Goal: Transaction & Acquisition: Download file/media

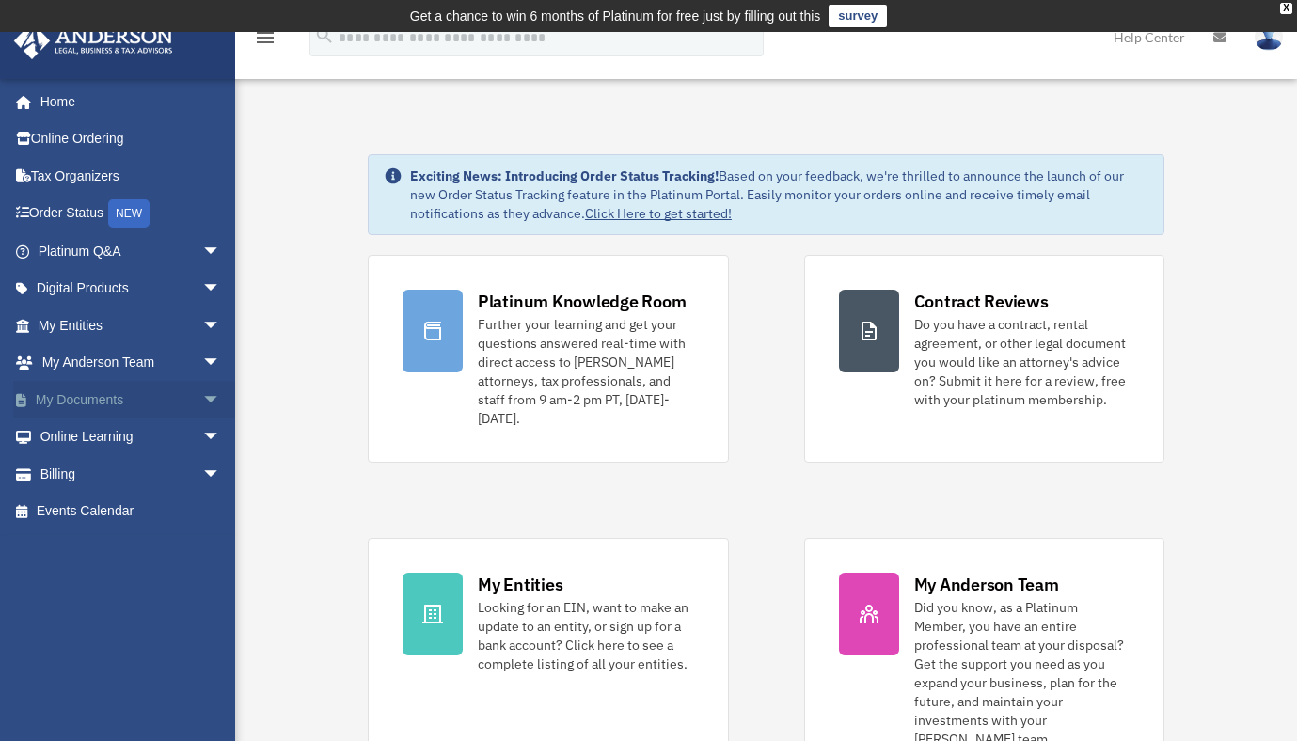
click at [87, 394] on link "My Documents arrow_drop_down" at bounding box center [131, 400] width 236 height 38
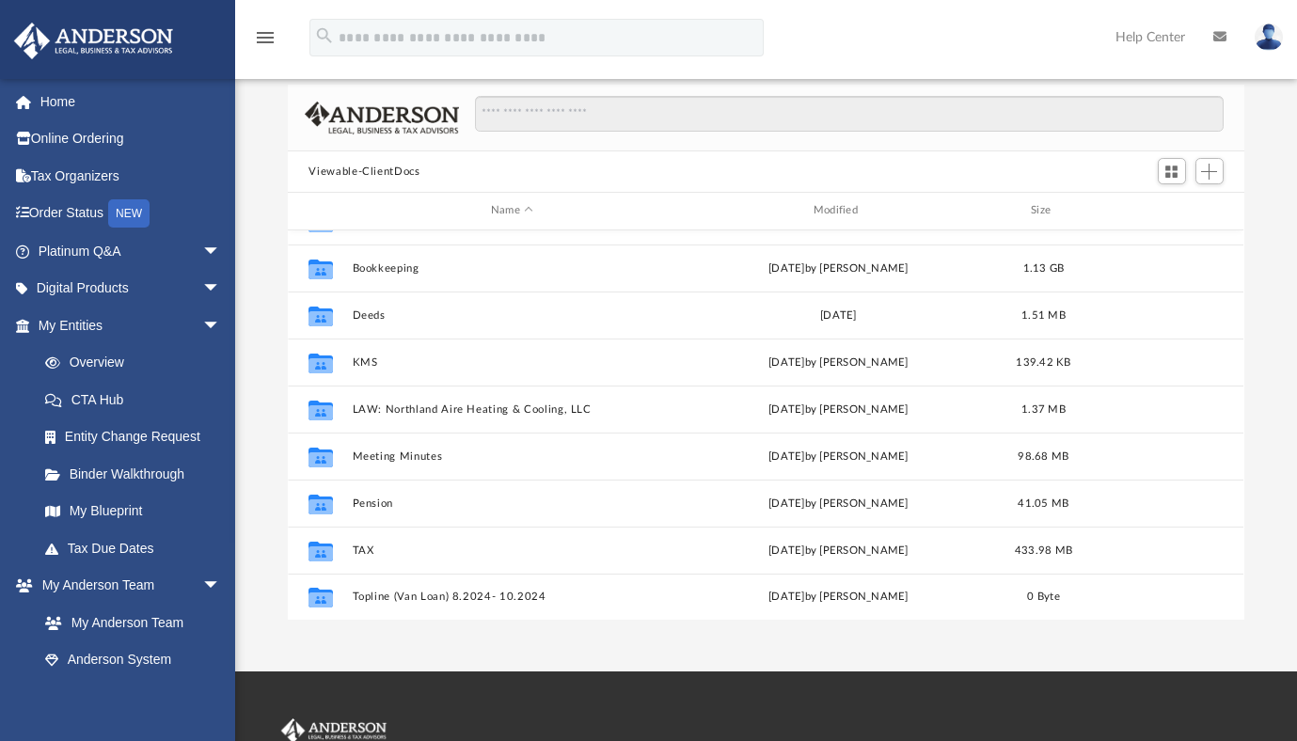
scroll to position [147, 0]
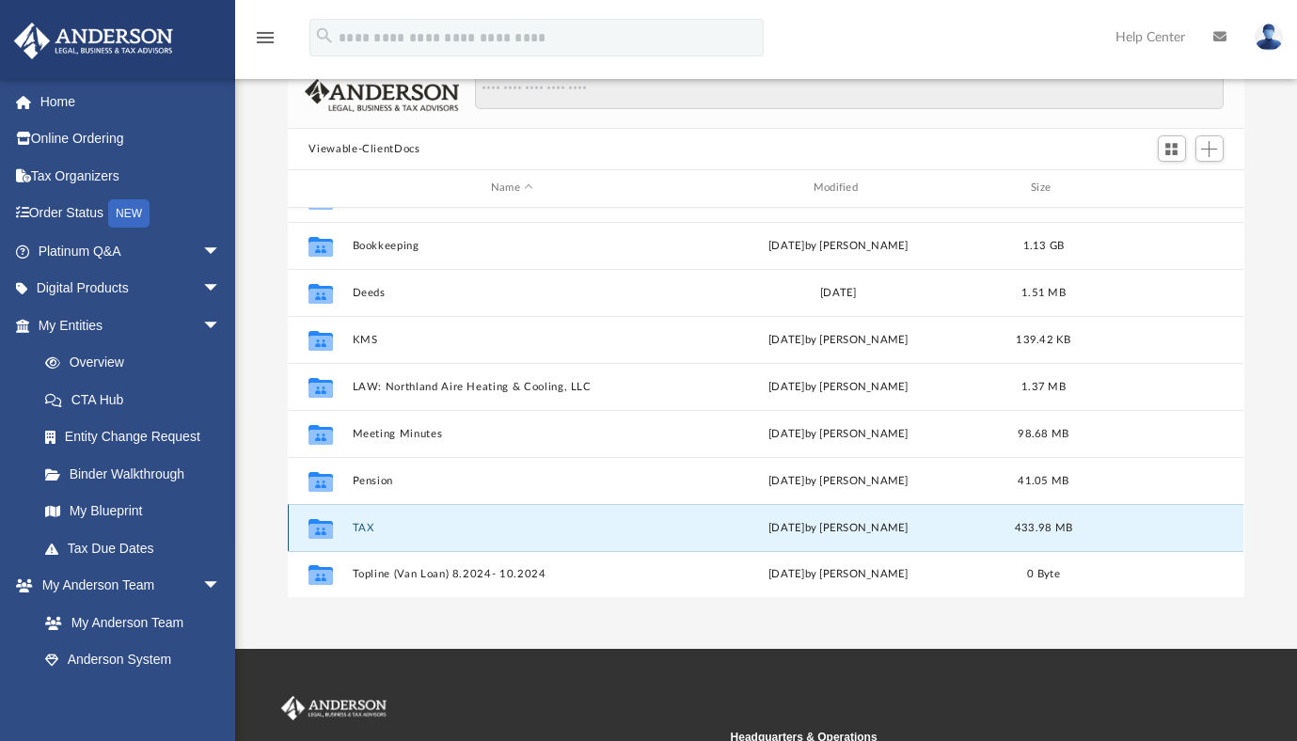
click at [362, 523] on button "TAX" at bounding box center [512, 528] width 319 height 12
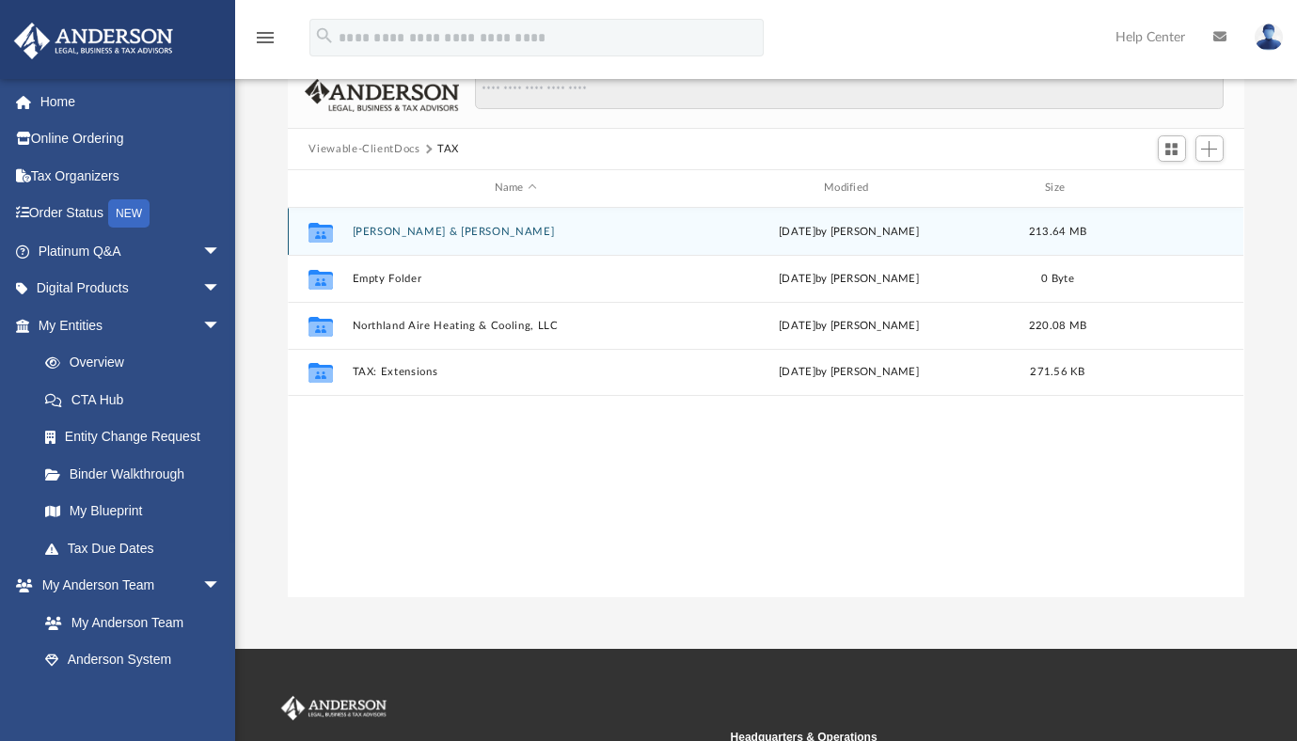
scroll to position [0, 0]
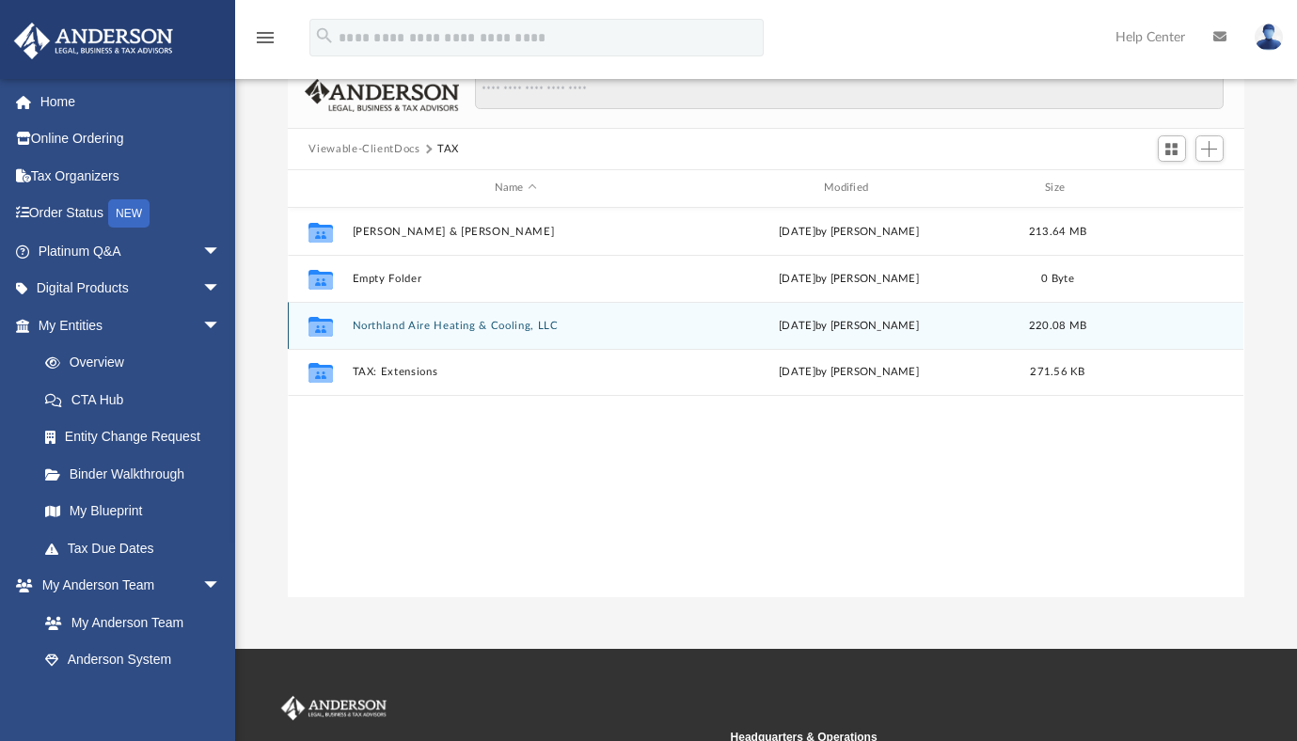
click at [499, 323] on button "Northland Aire Heating & Cooling, LLC" at bounding box center [515, 326] width 325 height 12
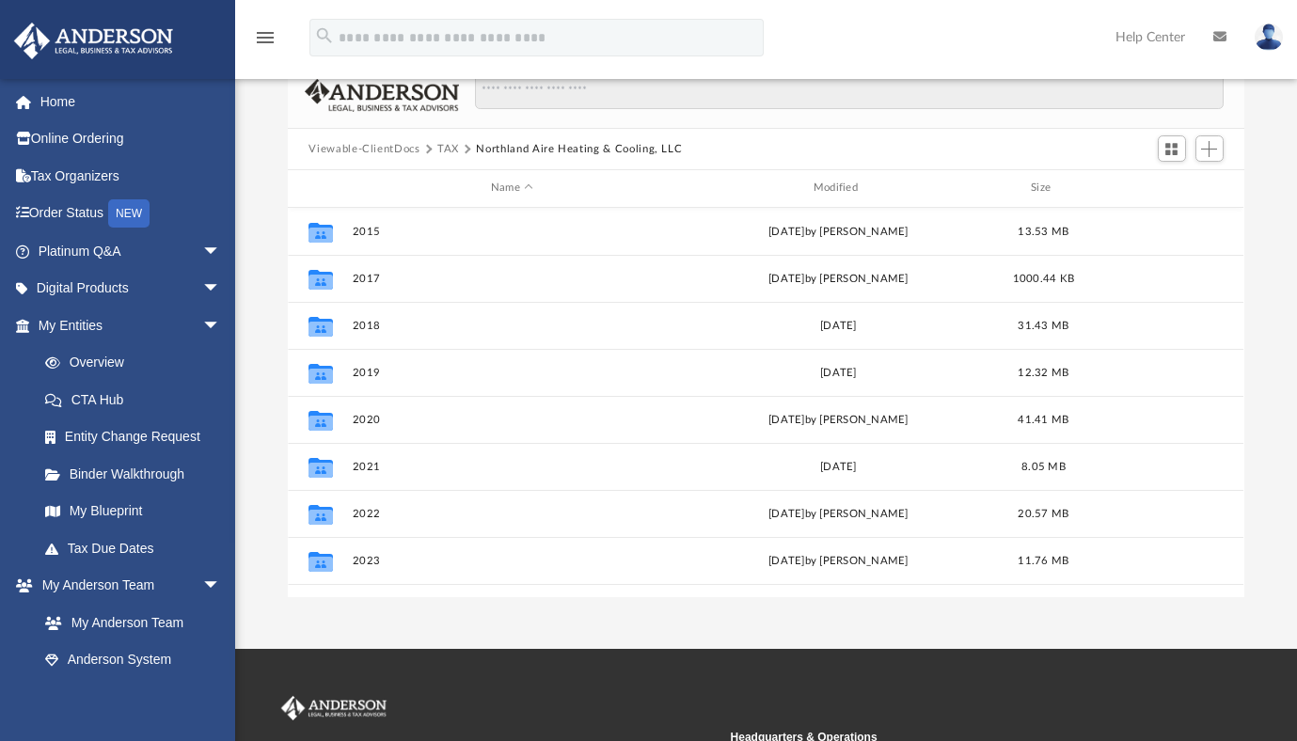
scroll to position [181, 0]
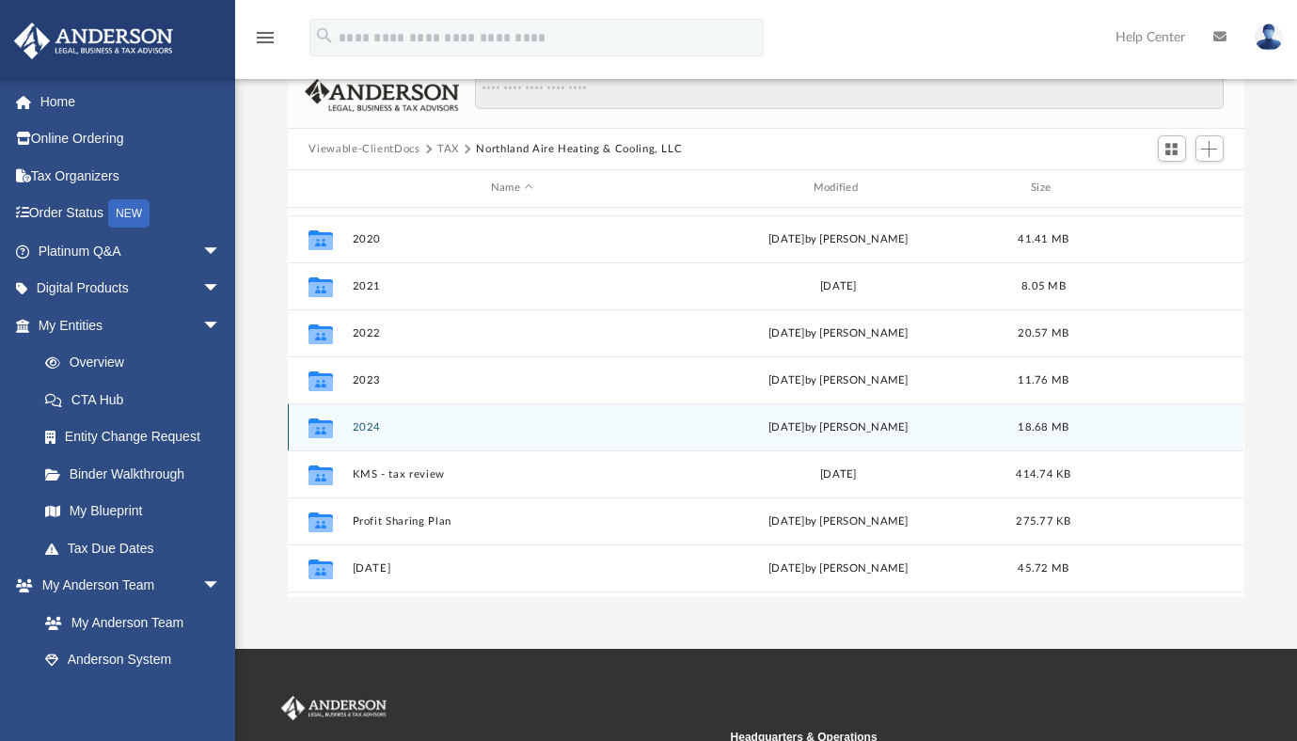
click at [356, 428] on button "2024" at bounding box center [512, 427] width 319 height 12
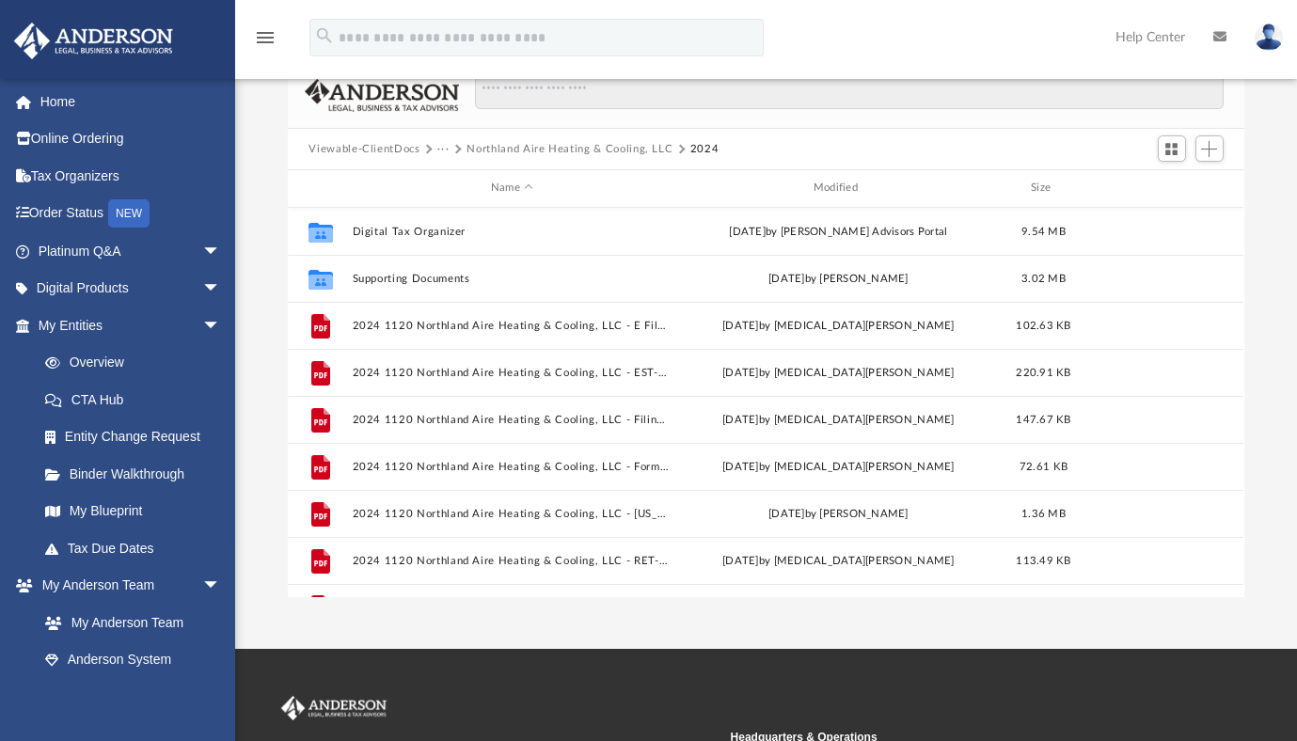
scroll to position [33, 0]
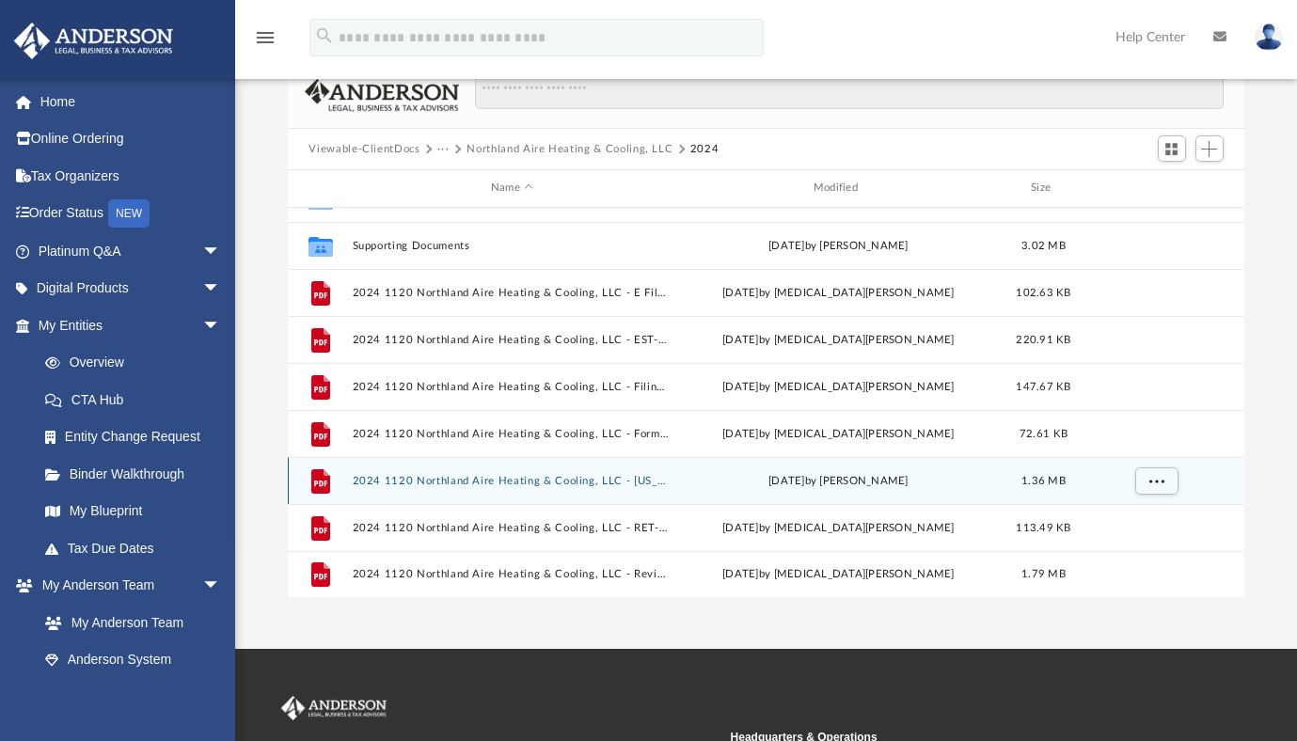
click at [516, 477] on button "2024 1120 Northland Aire Heating & Cooling, LLC - [US_STATE] Business Corporati…" at bounding box center [512, 481] width 319 height 12
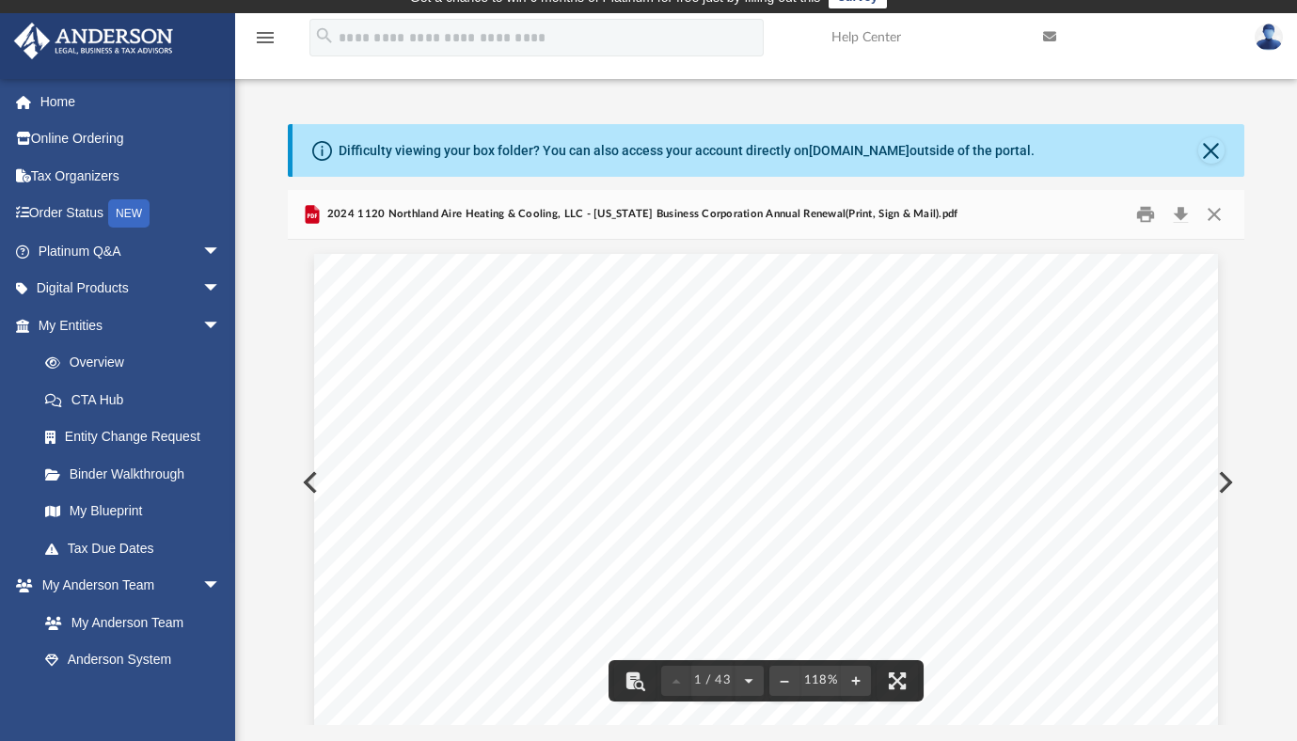
scroll to position [0, 0]
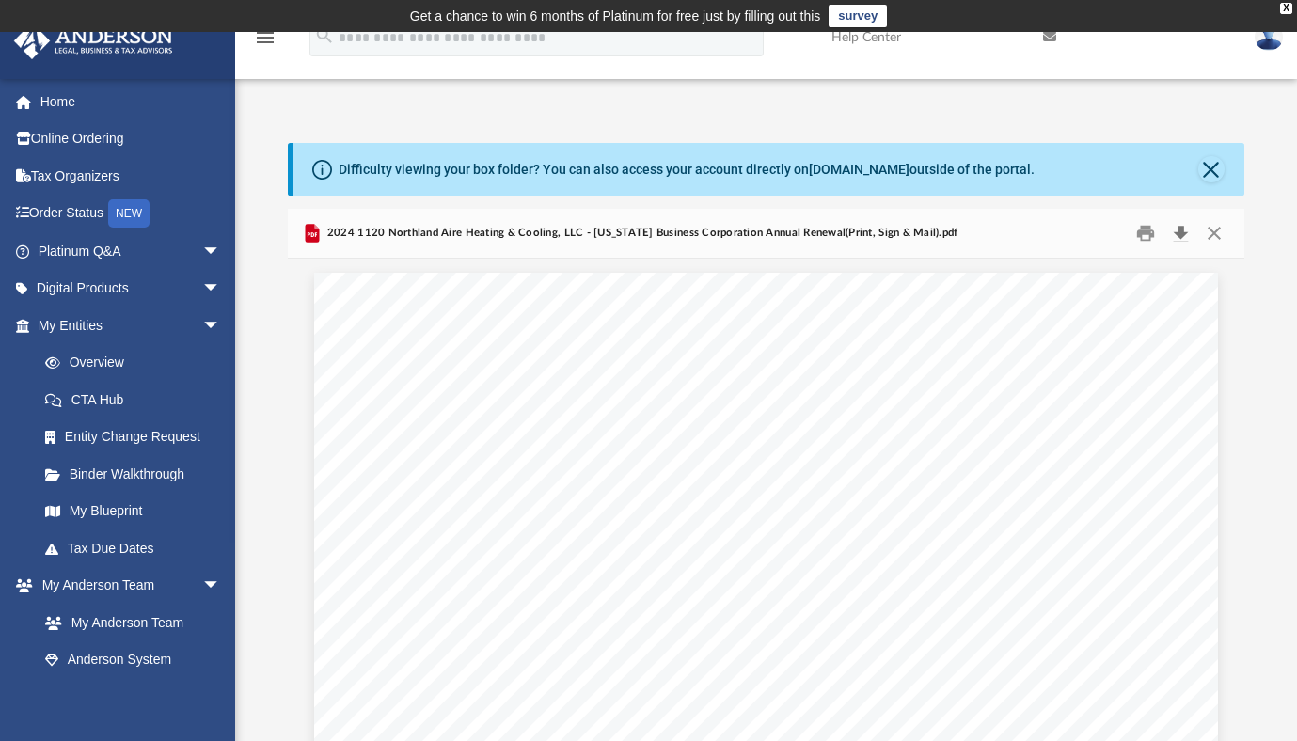
click at [1181, 224] on button "Download" at bounding box center [1181, 233] width 34 height 29
click at [1183, 231] on button "Download" at bounding box center [1181, 233] width 34 height 29
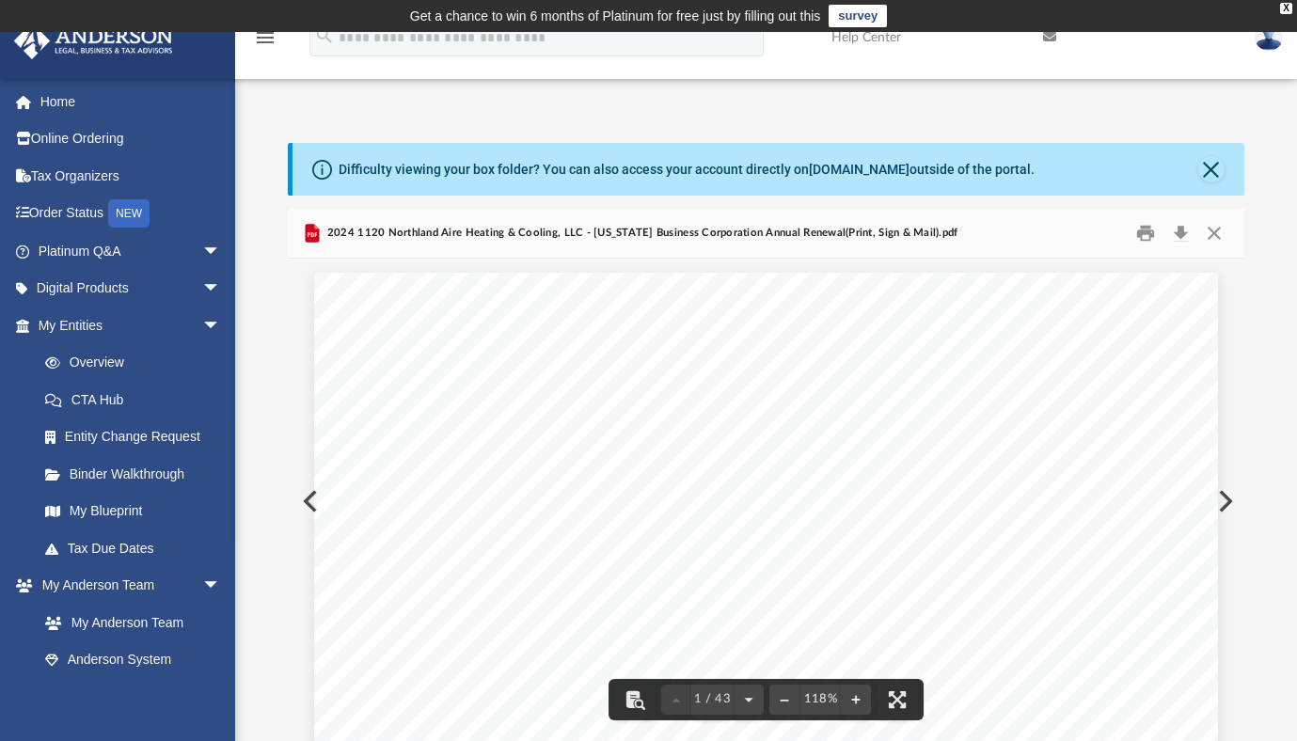
click at [1138, 237] on button "Print" at bounding box center [1146, 233] width 38 height 29
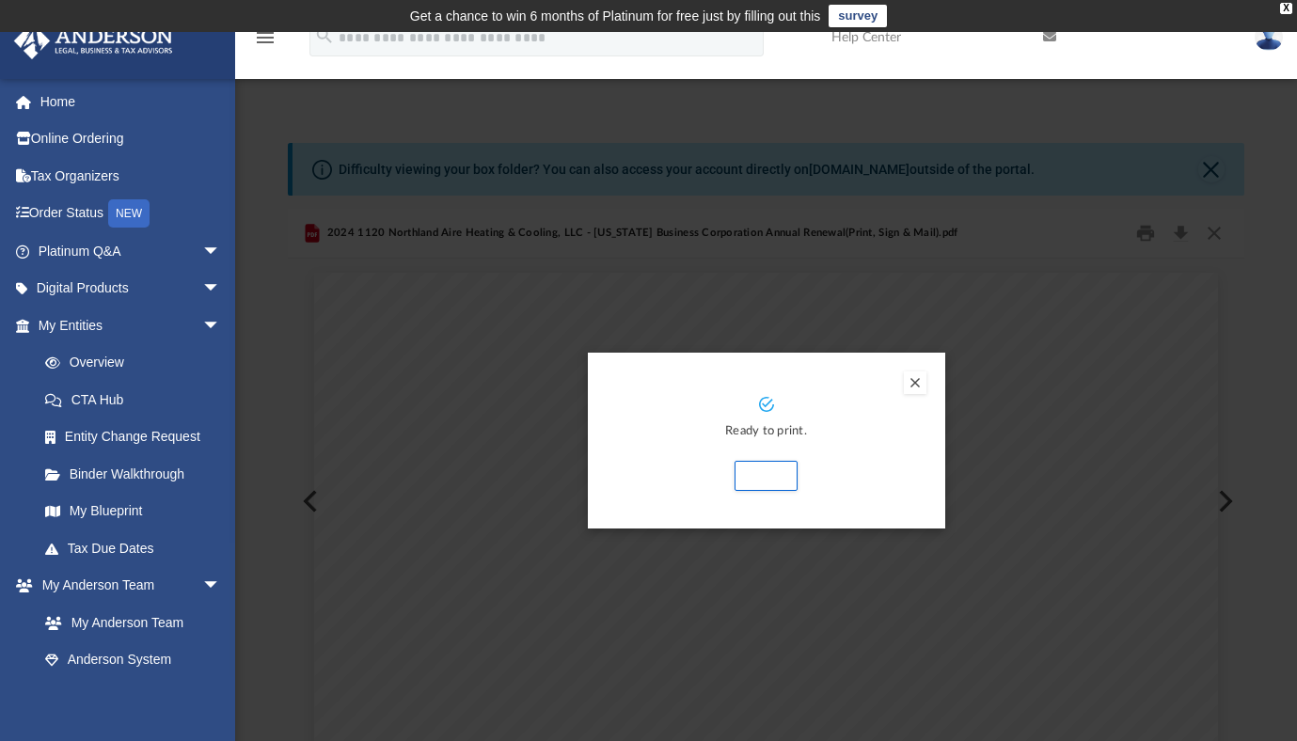
click at [914, 383] on button "Preview" at bounding box center [915, 382] width 23 height 23
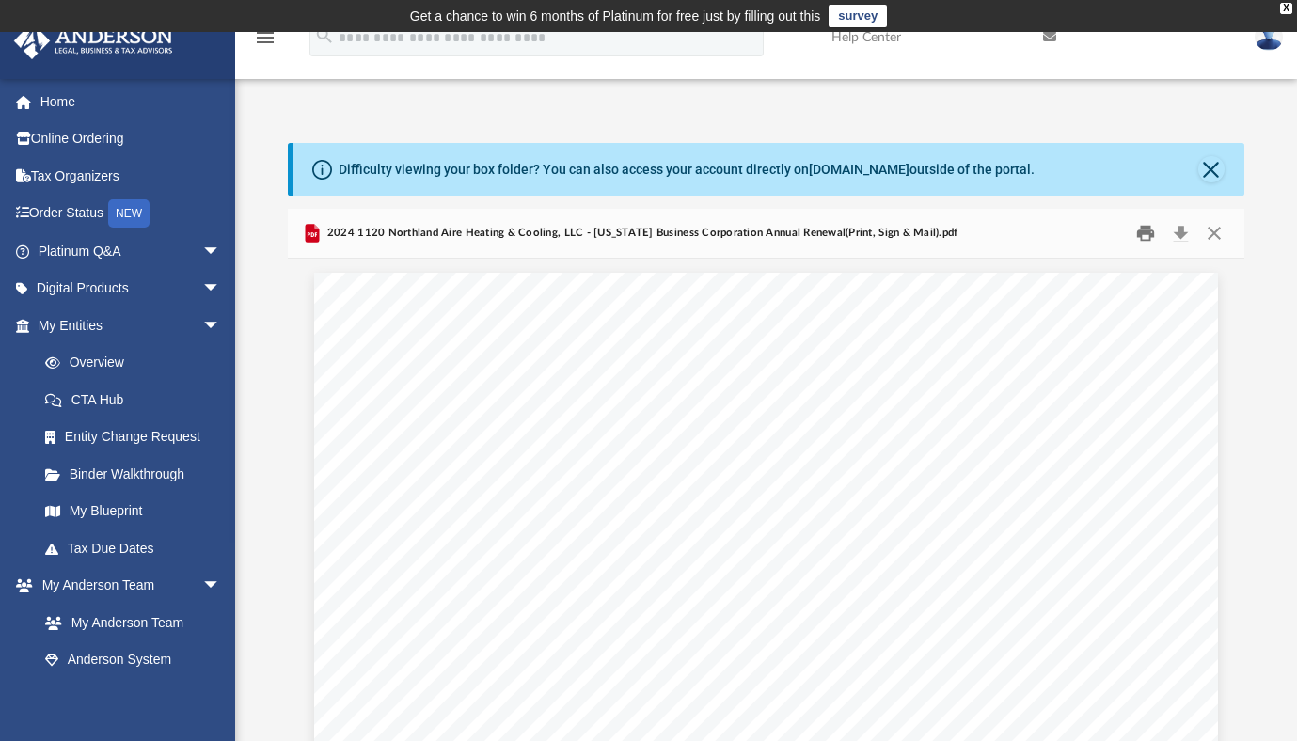
click at [1142, 232] on button "Print" at bounding box center [1146, 233] width 38 height 29
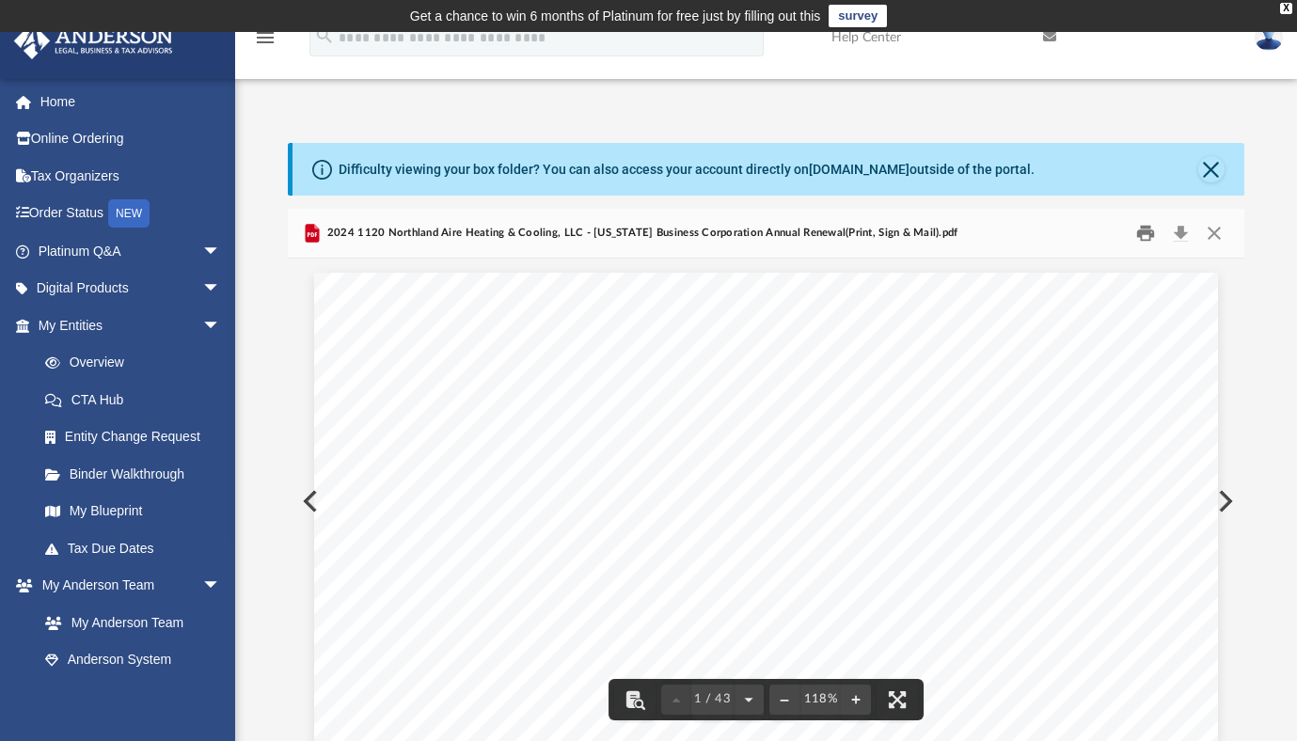
click at [1146, 238] on button "Print" at bounding box center [1146, 233] width 38 height 29
click at [1231, 498] on button "Preview" at bounding box center [1223, 501] width 41 height 53
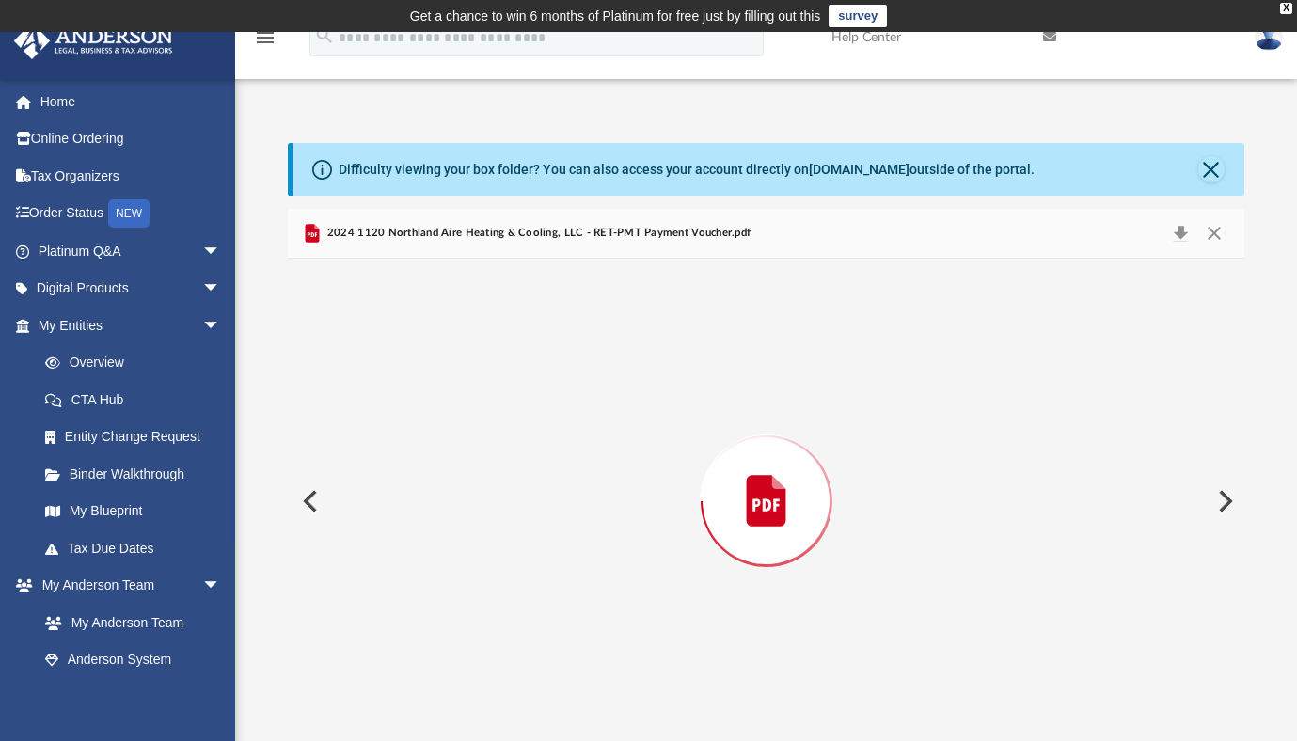
scroll to position [3, 0]
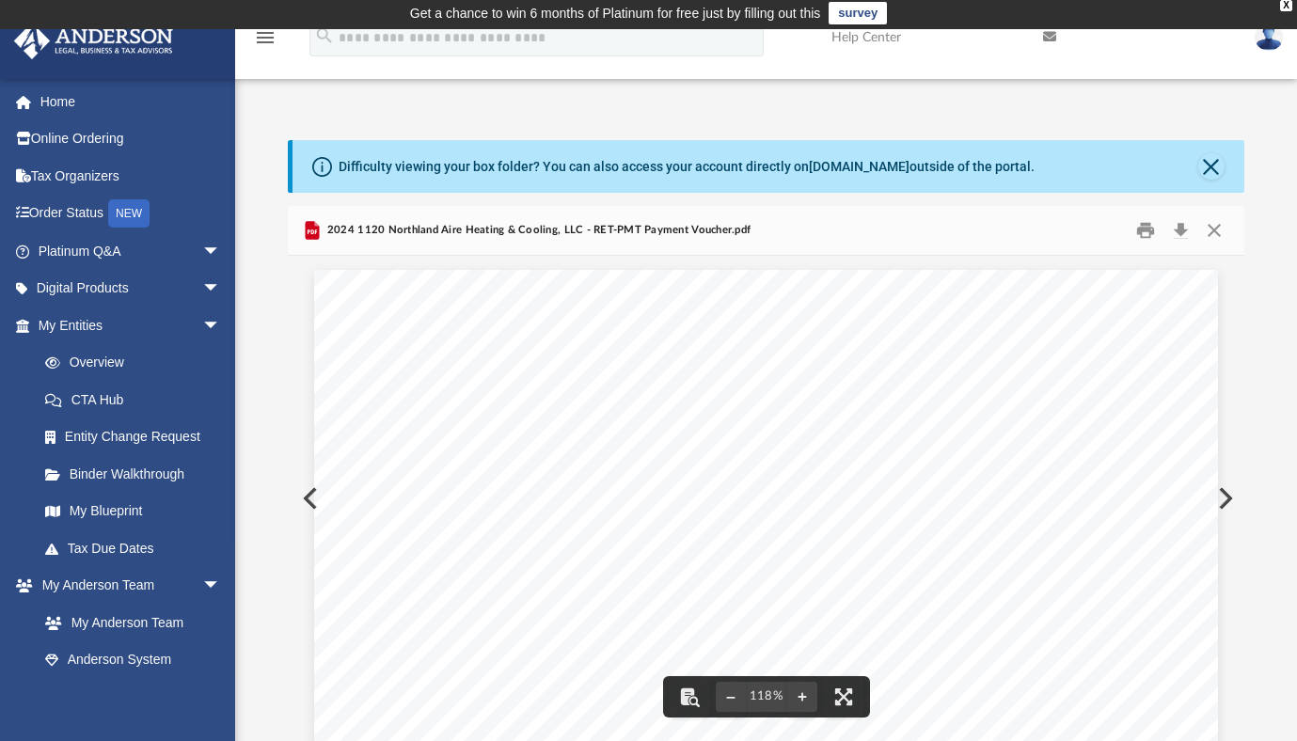
drag, startPoint x: 1227, startPoint y: 307, endPoint x: 1230, endPoint y: 413, distance: 106.3
click at [1230, 413] on div "459491 [DATE] ¥ ¥ ¥ ¥ ¥ ¥ ¥ ¥ Cut carefully along this line to detach. Your che…" at bounding box center [765, 498] width 955 height 485
click at [1145, 221] on button "Print" at bounding box center [1146, 230] width 38 height 29
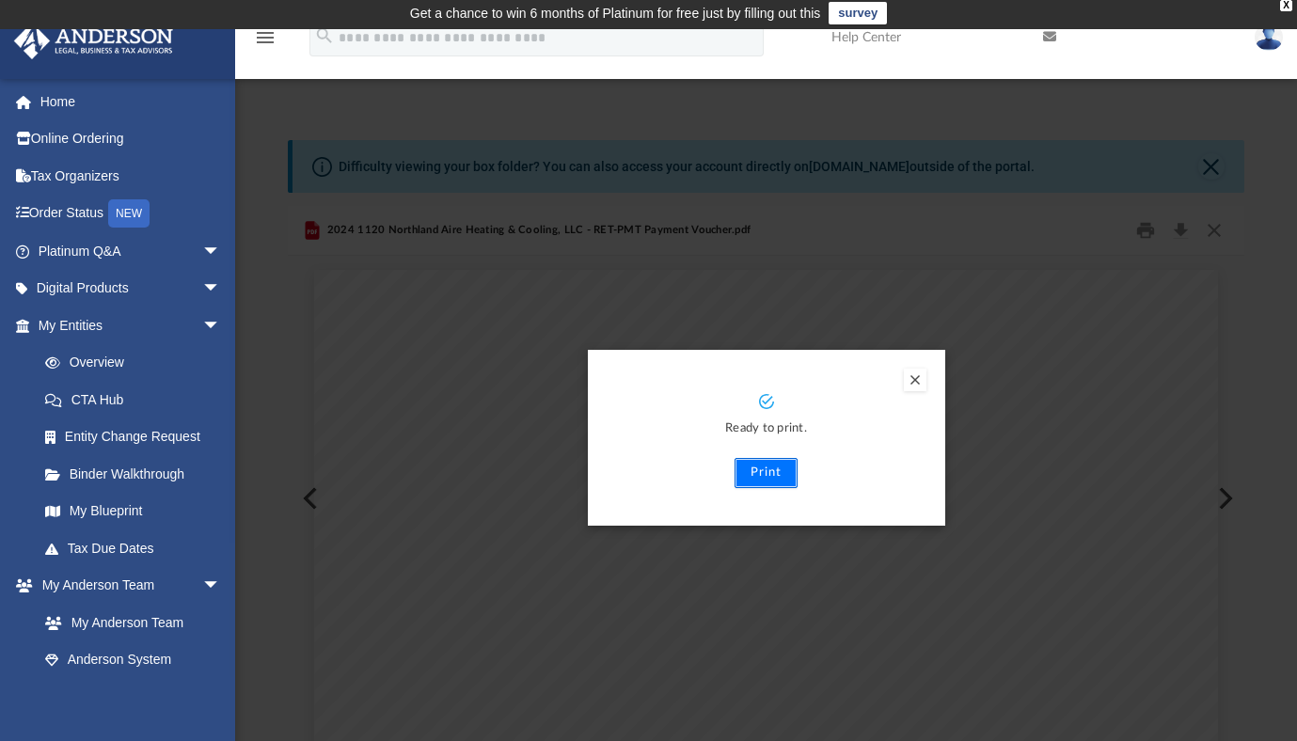
click at [779, 465] on button "Print" at bounding box center [765, 473] width 63 height 30
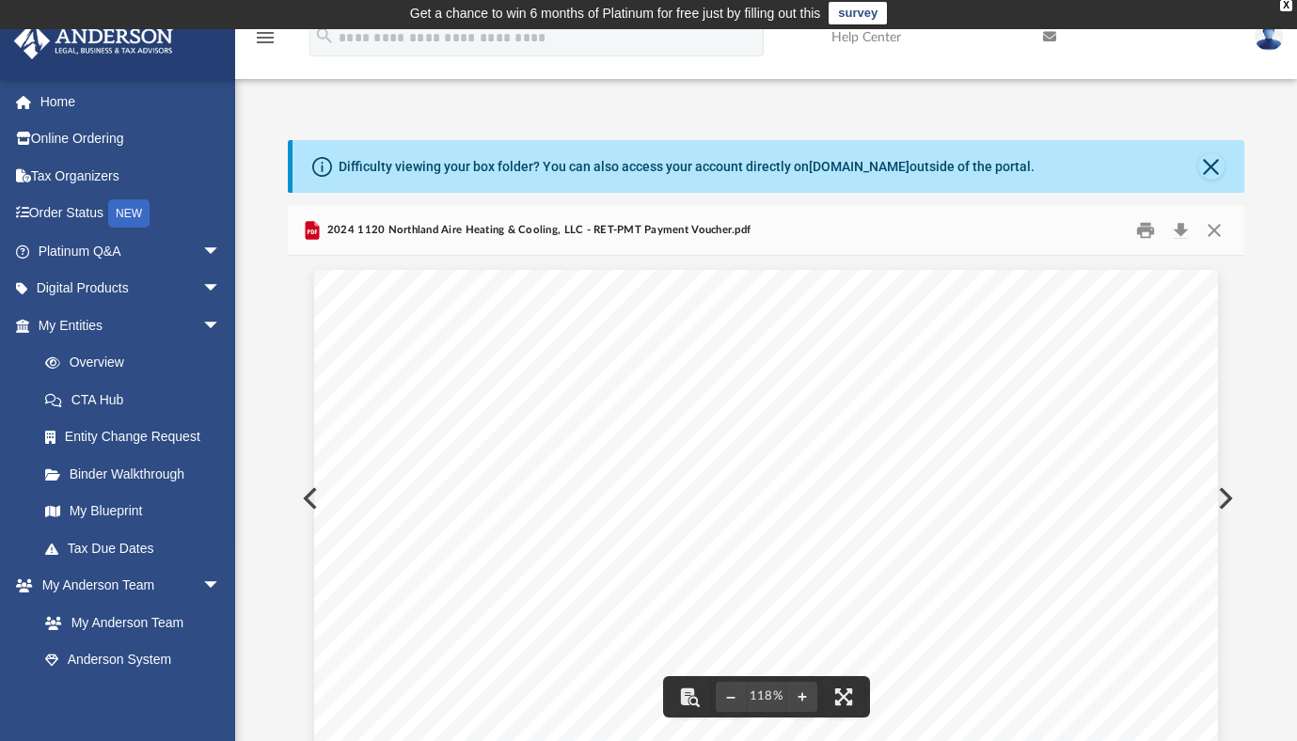
click at [301, 495] on button "Preview" at bounding box center [308, 498] width 41 height 53
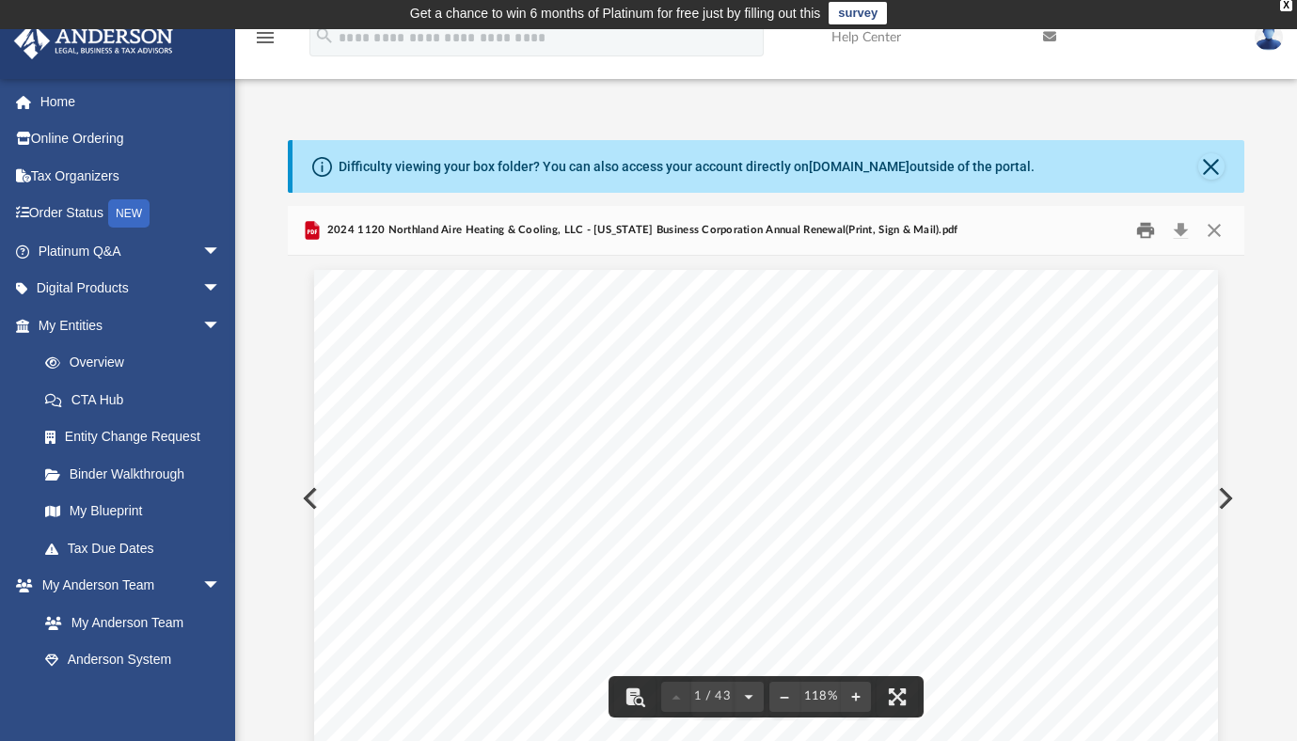
click at [1148, 233] on button "Print" at bounding box center [1146, 230] width 38 height 29
click at [1139, 227] on button "Print" at bounding box center [1146, 230] width 38 height 29
click at [1146, 236] on button "Print" at bounding box center [1146, 230] width 38 height 29
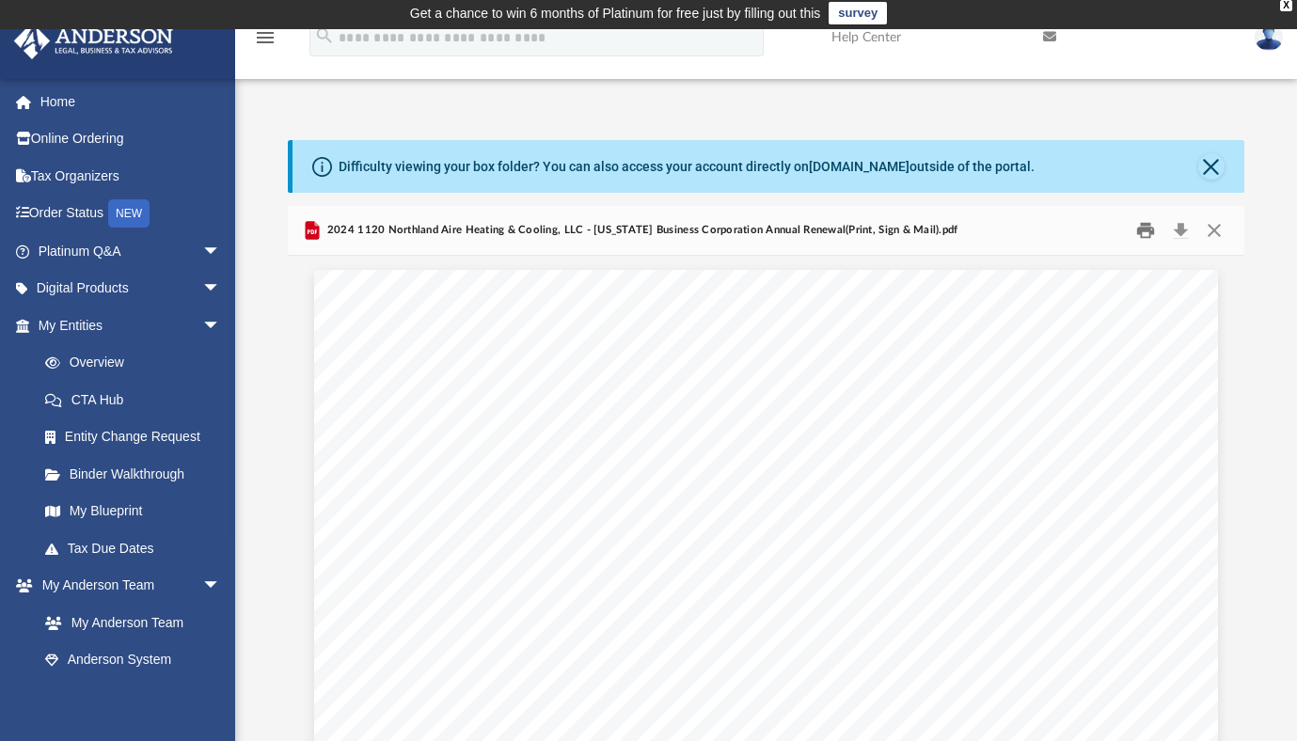
click at [1297, 118] on html "X Get a chance to win 6 months of Platinum for free just by filling out this su…" at bounding box center [648, 563] width 1297 height 1132
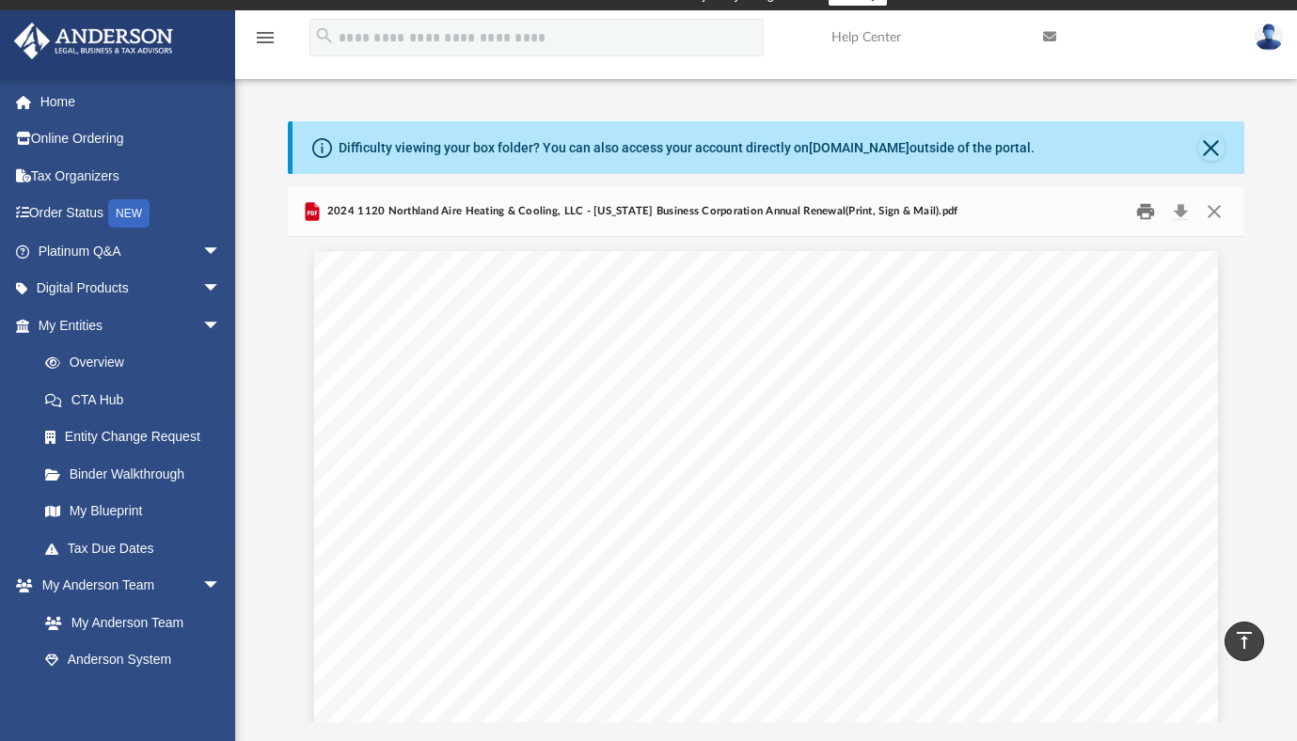
scroll to position [20, 0]
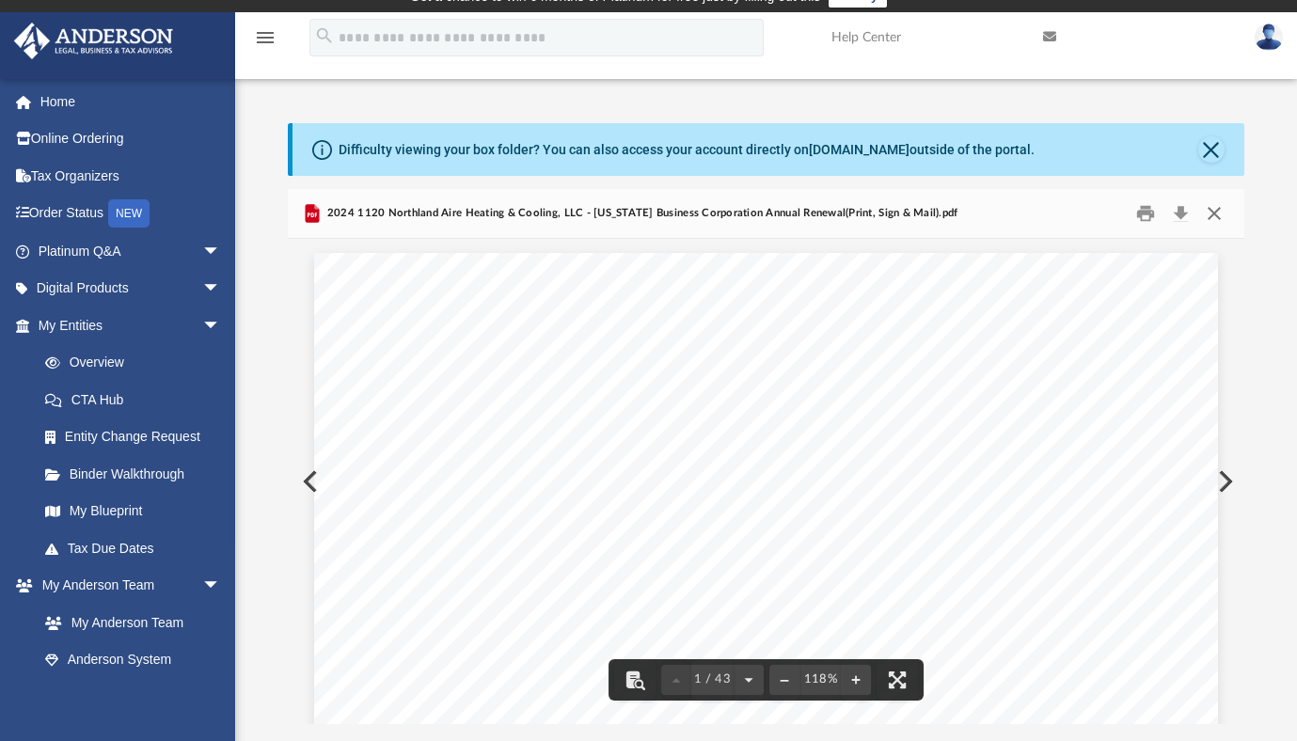
click at [1213, 214] on button "Close" at bounding box center [1214, 213] width 34 height 29
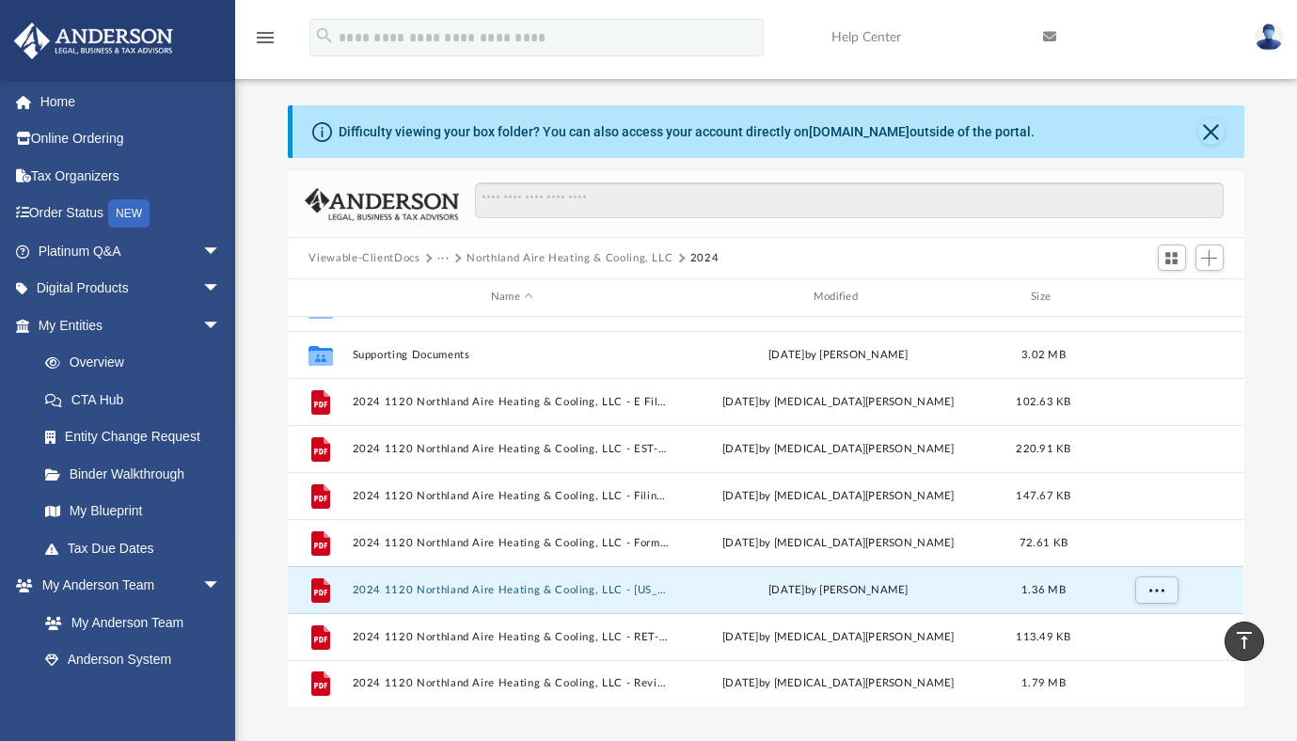
scroll to position [38, 0]
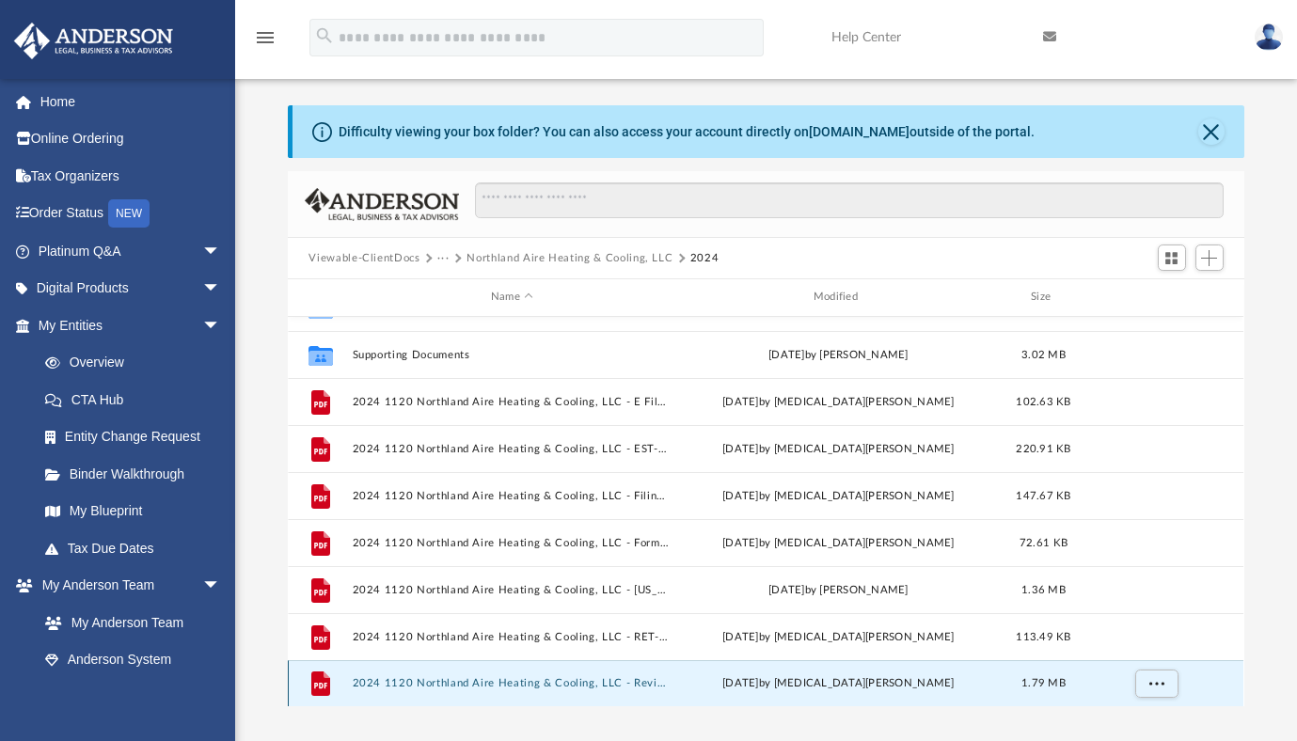
click at [649, 682] on button "2024 1120 Northland Aire Heating & Cooling, LLC - Review Copy.pdf" at bounding box center [512, 683] width 319 height 12
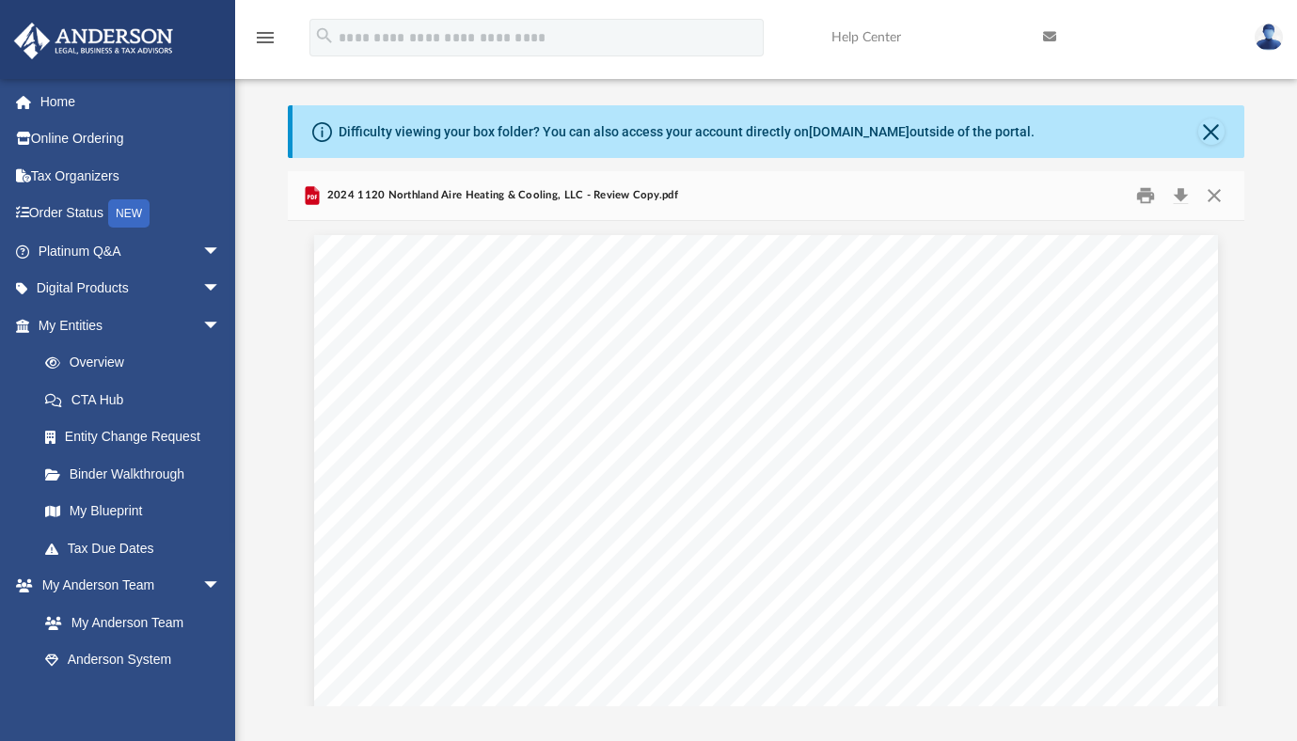
click at [1296, 186] on div "Difficulty viewing your box folder? You can also access your account directly o…" at bounding box center [766, 405] width 1062 height 601
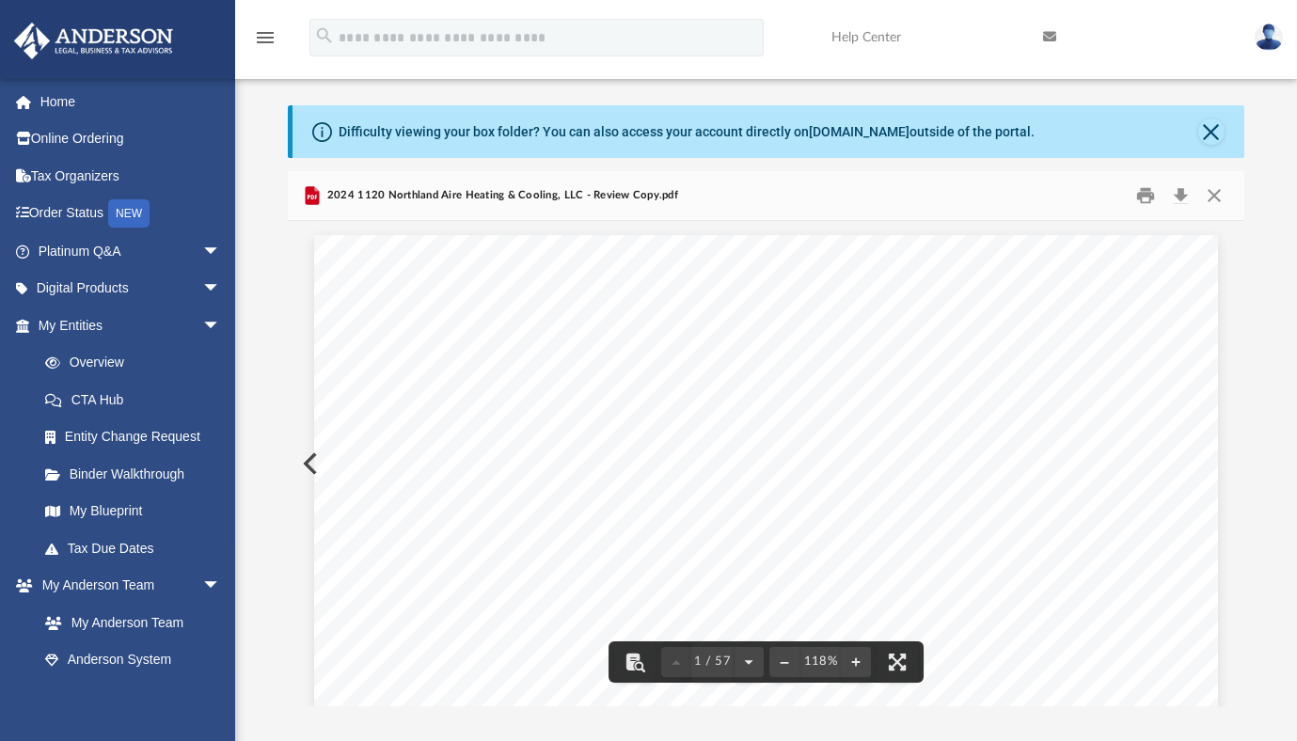
drag, startPoint x: 1235, startPoint y: 216, endPoint x: 1235, endPoint y: 231, distance: 15.0
click at [1235, 231] on div "2024 1120 Northland Aire Heating & Cooling, LLC - Review Copy.pdf 426340 [DATE]…" at bounding box center [765, 438] width 955 height 535
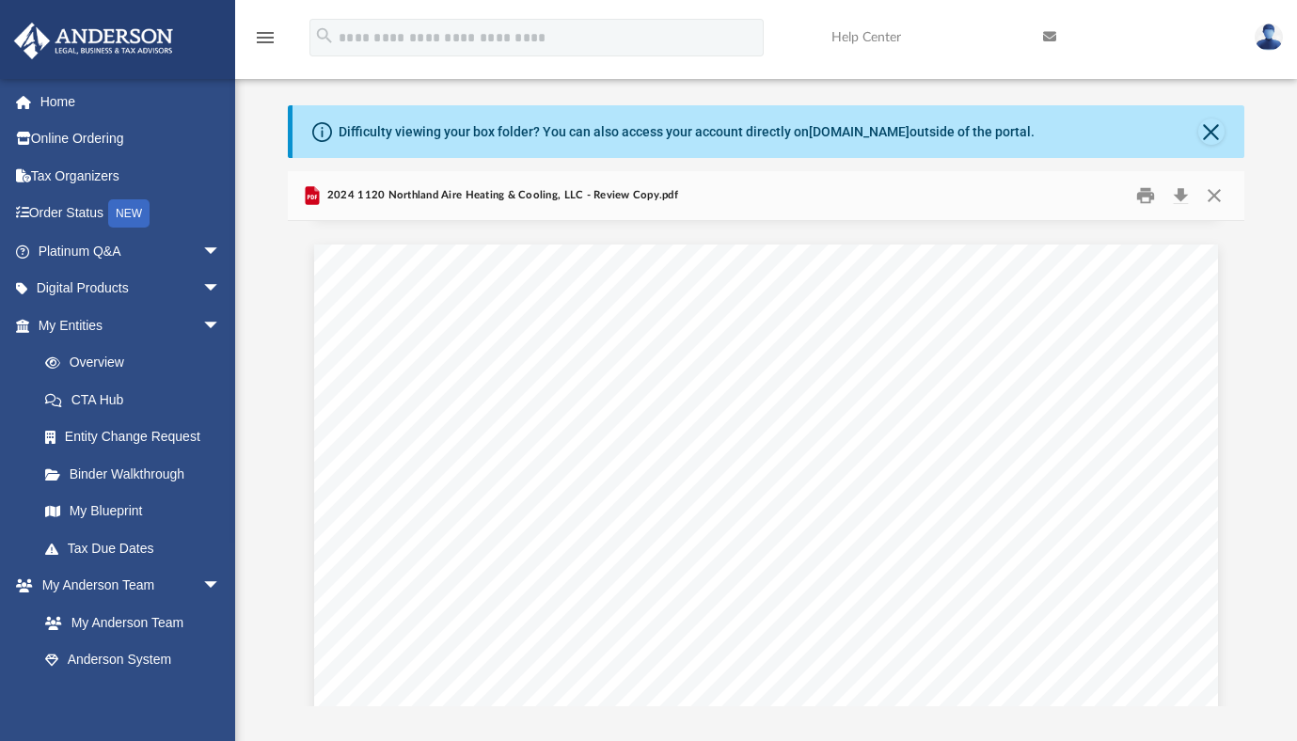
scroll to position [0, 0]
drag, startPoint x: 1127, startPoint y: 161, endPoint x: 1317, endPoint y: 289, distance: 229.0
click at [1297, 289] on html "X Get a chance to win 6 months of Platinum for free just by filling out this su…" at bounding box center [648, 528] width 1297 height 1132
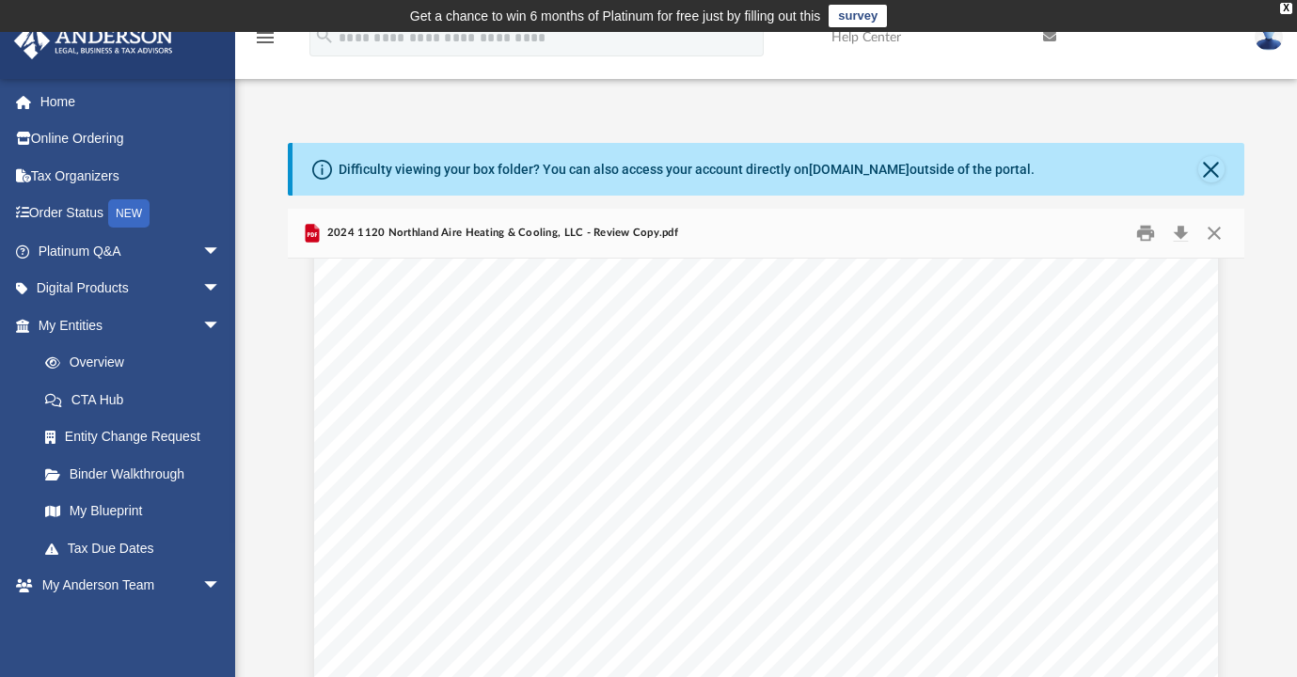
scroll to position [13174, 0]
click at [1221, 232] on button "Close" at bounding box center [1214, 233] width 34 height 29
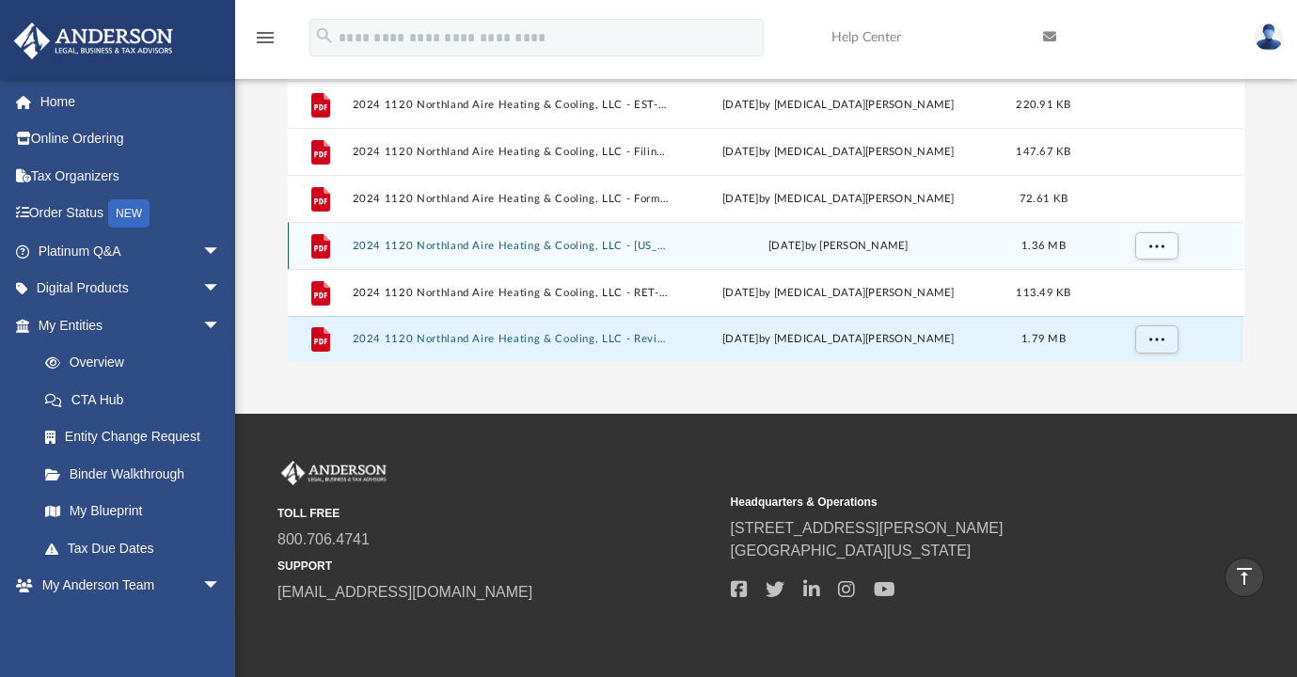
click at [497, 258] on div "File 2024 1120 Northland Aire Heating & Cooling, LLC - [US_STATE] Business Corp…" at bounding box center [765, 245] width 955 height 47
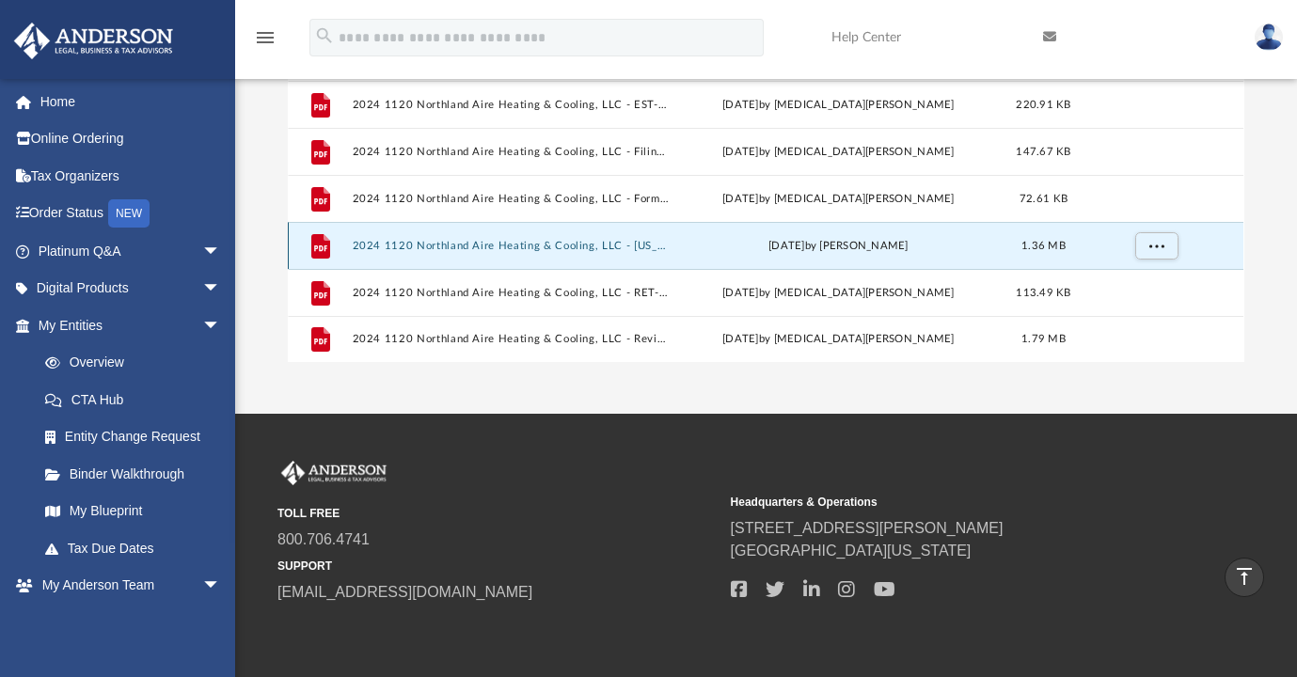
click at [497, 244] on button "2024 1120 Northland Aire Heating & Cooling, LLC - [US_STATE] Business Corporati…" at bounding box center [512, 246] width 319 height 12
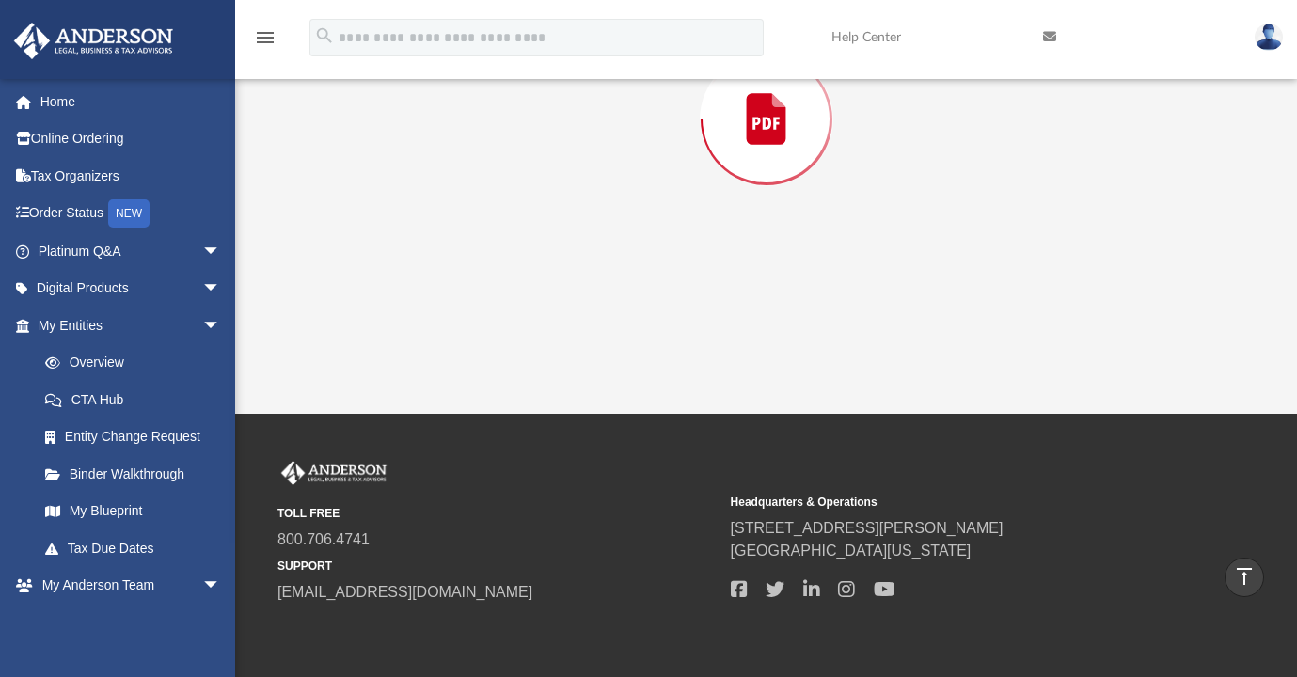
click at [497, 244] on div "Preview" at bounding box center [765, 119] width 955 height 485
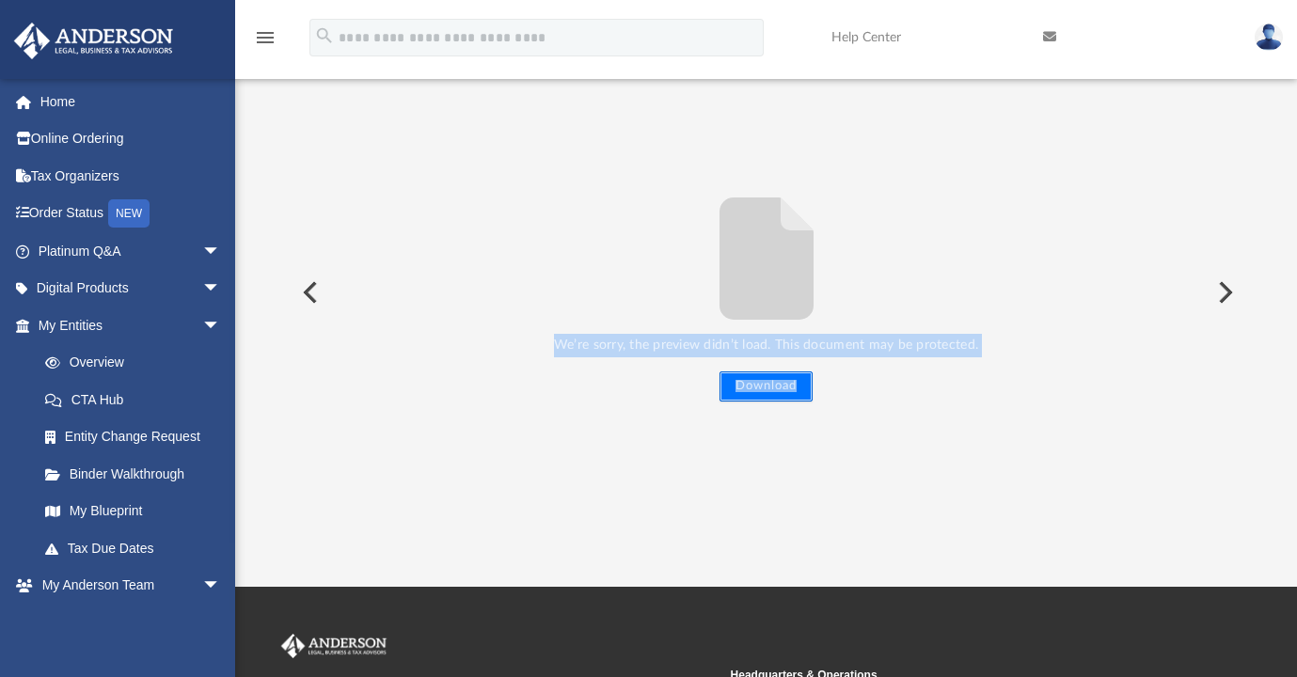
click at [769, 382] on button "Download" at bounding box center [765, 386] width 93 height 30
click at [768, 382] on button "Download" at bounding box center [765, 386] width 93 height 30
click at [771, 376] on button "Download" at bounding box center [765, 386] width 93 height 30
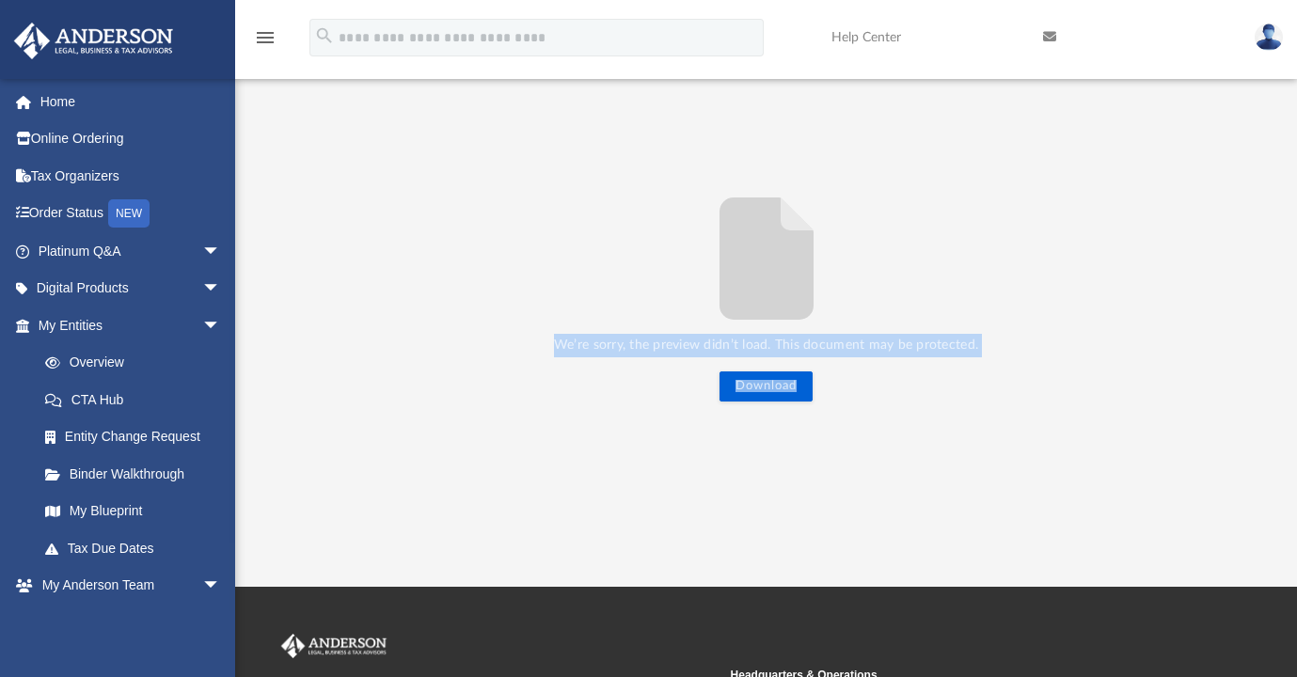
click at [1266, 37] on img at bounding box center [1268, 37] width 28 height 27
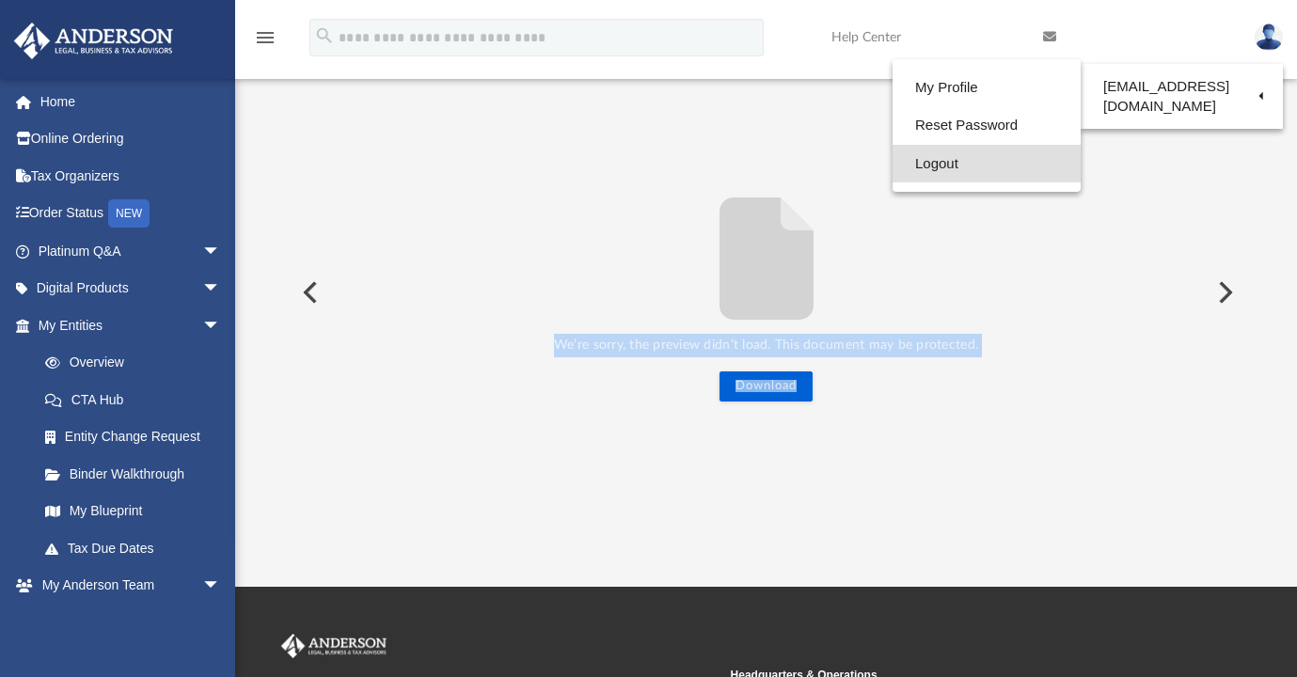
click at [925, 159] on link "Logout" at bounding box center [986, 164] width 188 height 39
